Goal: Task Accomplishment & Management: Complete application form

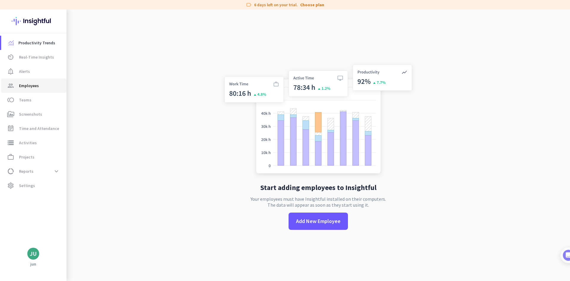
click at [34, 87] on span "Employees" at bounding box center [29, 85] width 20 height 7
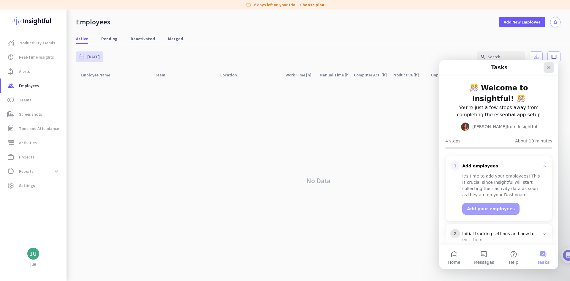
click at [551, 67] on icon "Close" at bounding box center [549, 67] width 3 height 3
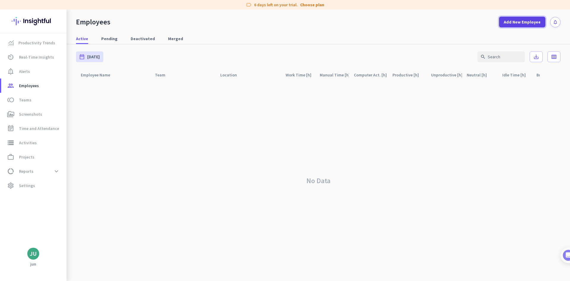
click at [525, 23] on span "Add New Employee" at bounding box center [522, 22] width 37 height 6
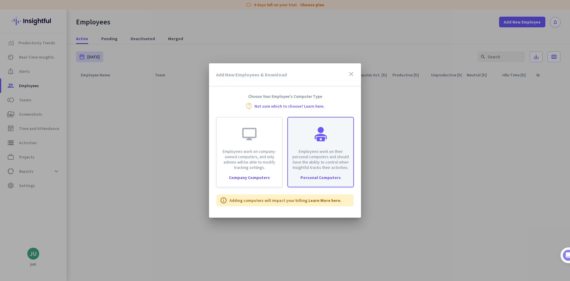
click at [315, 151] on p "Employees work on their personal computers and should have the ability to contr…" at bounding box center [321, 159] width 58 height 21
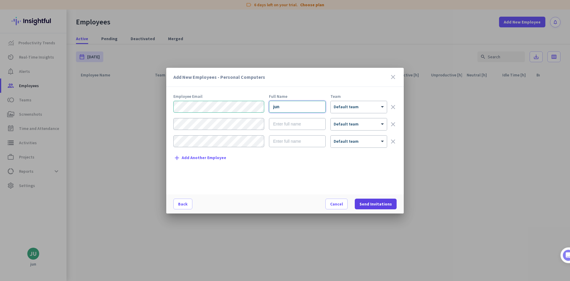
type input "jun"
click at [376, 201] on span "Send Invitations" at bounding box center [376, 204] width 32 height 6
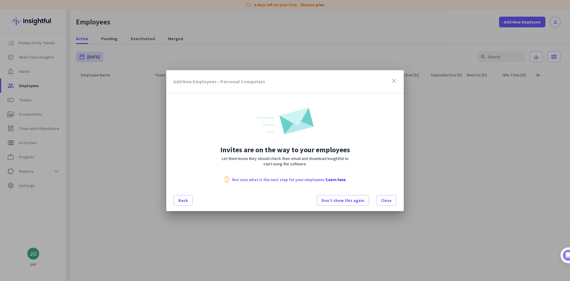
click at [398, 200] on div "Back Don’t show this again Close" at bounding box center [285, 200] width 238 height 20
click at [387, 198] on span "Close" at bounding box center [386, 200] width 11 height 6
